Goal: Communication & Community: Share content

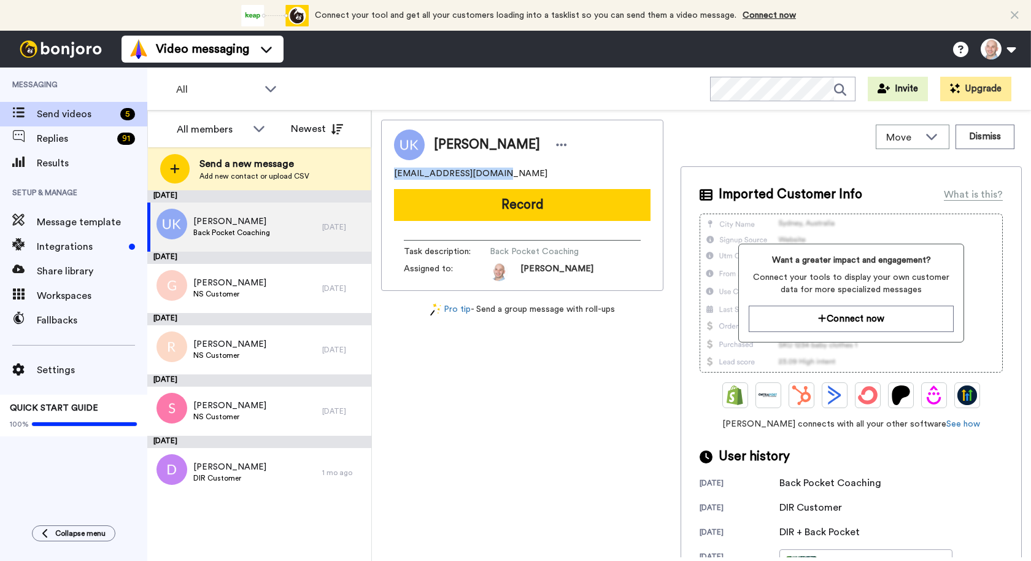
drag, startPoint x: 501, startPoint y: 176, endPoint x: 393, endPoint y: 176, distance: 108.0
click at [393, 176] on div "[PERSON_NAME] [PERSON_NAME][EMAIL_ADDRESS][DOMAIN_NAME] Record Task description…" at bounding box center [522, 205] width 282 height 171
copy span "[EMAIL_ADDRESS][DOMAIN_NAME]"
click at [285, 223] on div "Ujjwal Khadka Back Pocket Coaching" at bounding box center [234, 227] width 175 height 49
drag, startPoint x: 436, startPoint y: 144, endPoint x: 469, endPoint y: 144, distance: 33.1
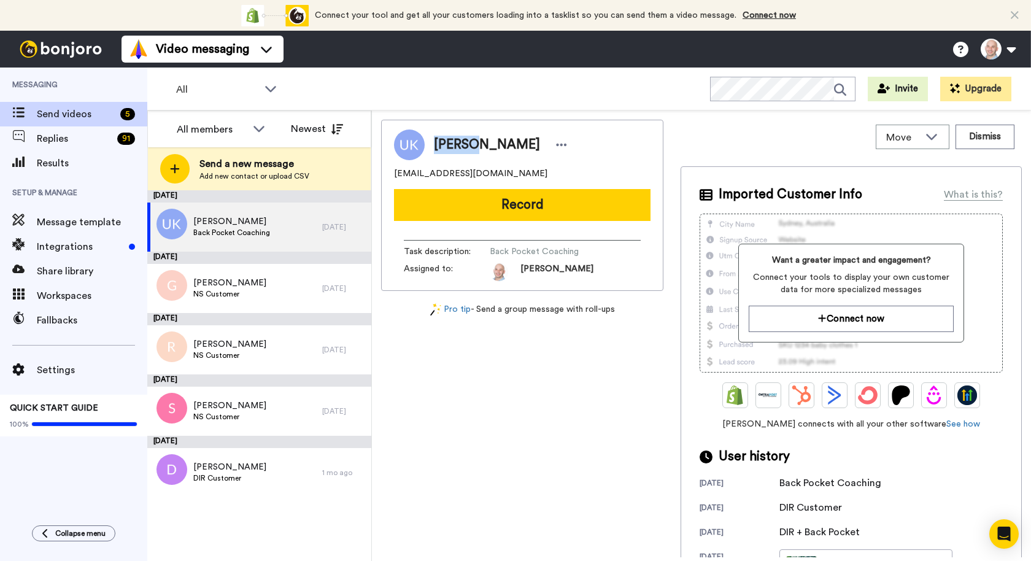
click at [469, 144] on span "Ujjwal Khadka" at bounding box center [487, 145] width 106 height 18
copy span "Ujjwal"
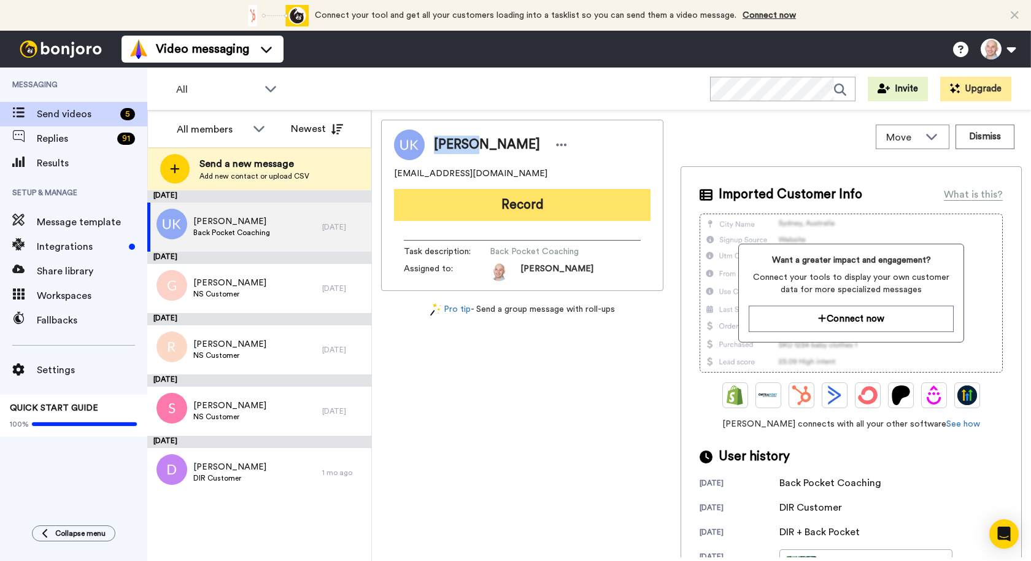
click at [491, 202] on button "Record" at bounding box center [522, 205] width 257 height 32
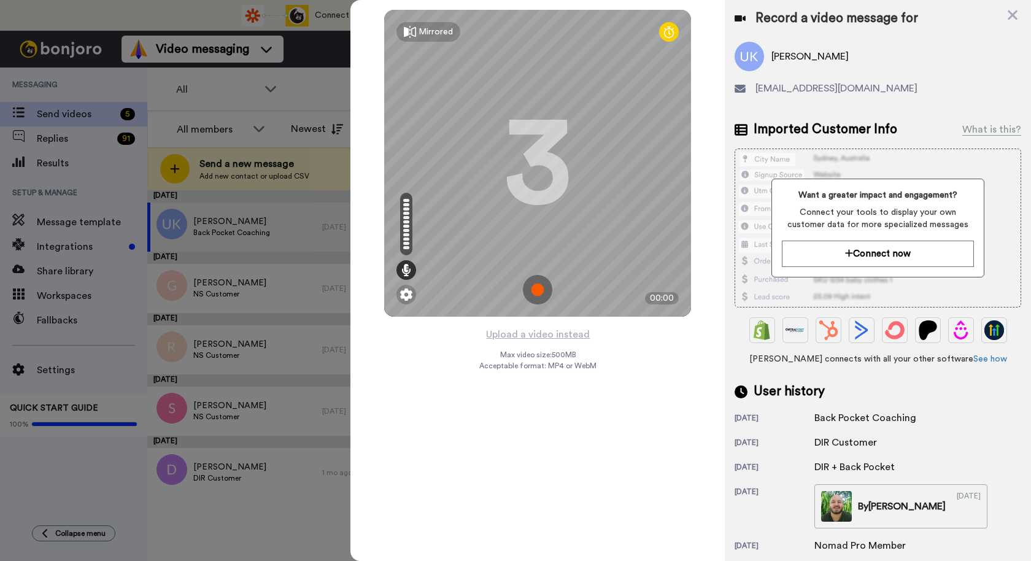
click at [670, 37] on icon at bounding box center [669, 32] width 10 height 12
click at [663, 33] on div at bounding box center [669, 32] width 20 height 20
click at [541, 293] on img at bounding box center [537, 289] width 29 height 29
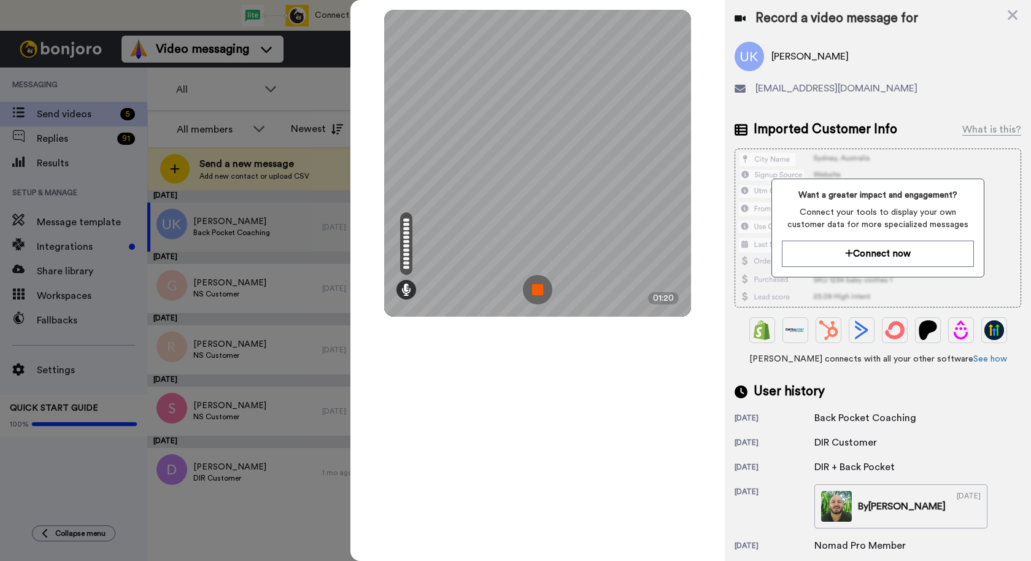
click at [540, 295] on img at bounding box center [537, 289] width 29 height 29
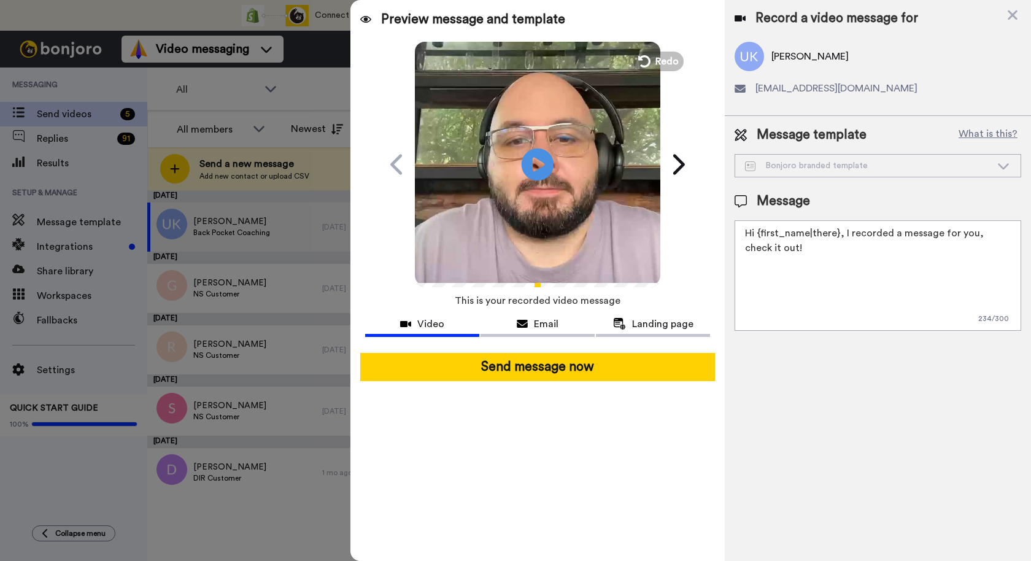
click at [534, 159] on icon "Play/Pause" at bounding box center [538, 164] width 33 height 58
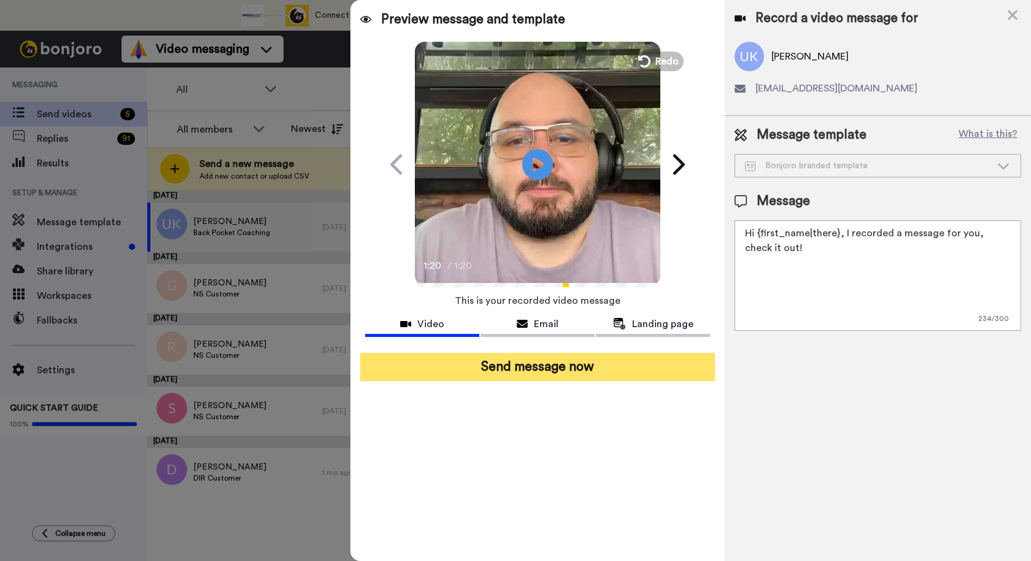
click at [570, 368] on button "Send message now" at bounding box center [537, 367] width 355 height 28
